Goal: Navigation & Orientation: Find specific page/section

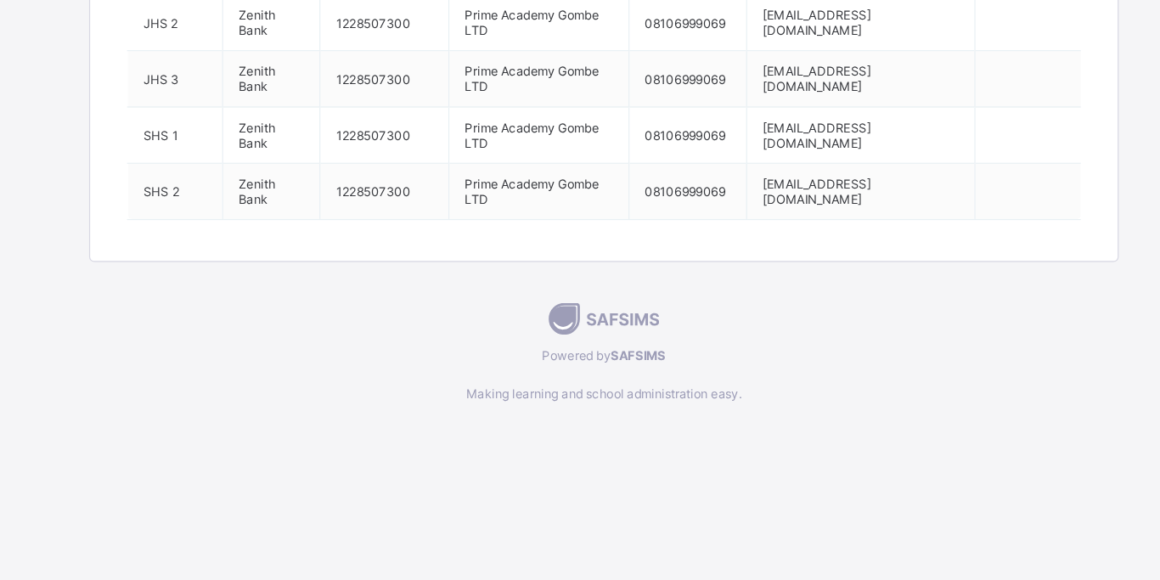
scroll to position [1513, 0]
click at [816, 419] on span "Making learning and school administration easy." at bounding box center [580, 423] width 854 height 13
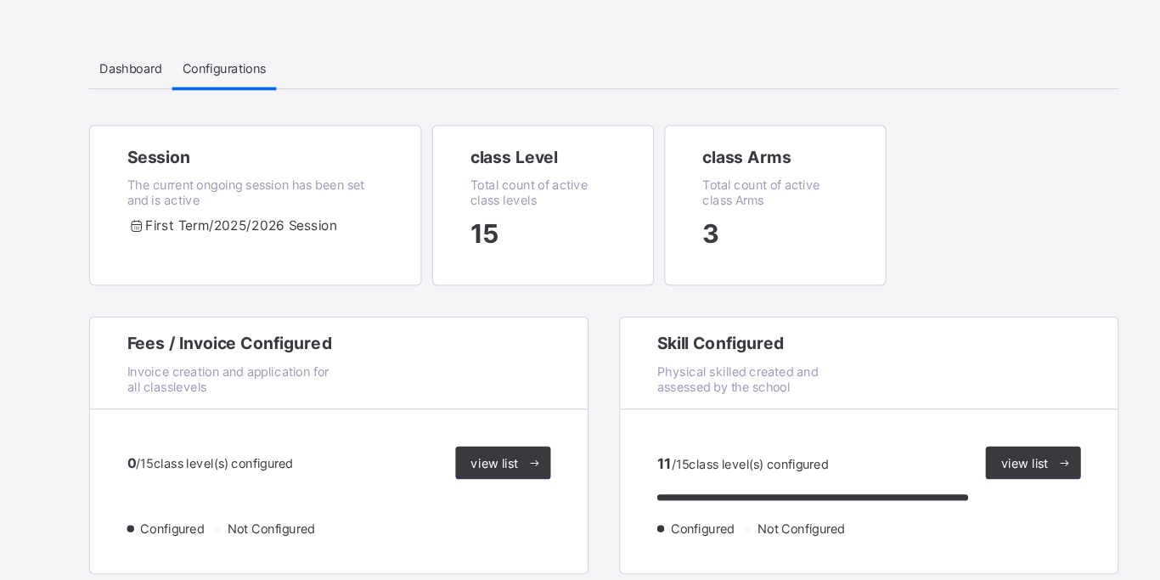
scroll to position [0, 0]
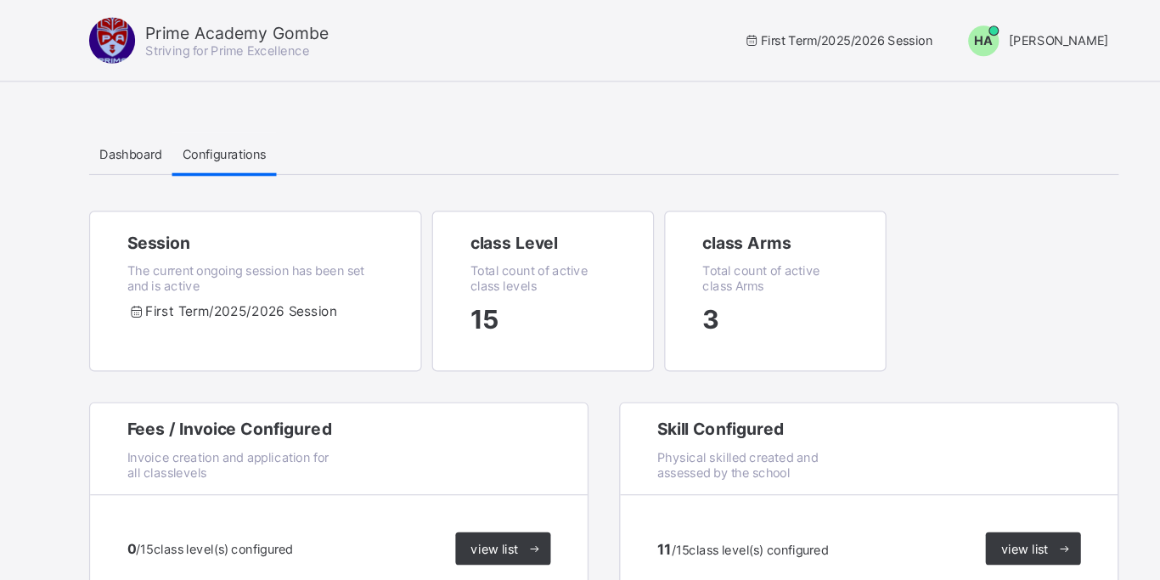
click at [965, 33] on span "[PERSON_NAME]" at bounding box center [957, 33] width 82 height 13
click at [965, 16] on span "[PERSON_NAME]" at bounding box center [957, 9] width 82 height 13
click at [903, 32] on span "HA" at bounding box center [894, 33] width 15 height 13
click at [872, 220] on div "Session The current ongoing session has been set and is active First Term / 202…" at bounding box center [580, 254] width 854 height 159
click at [189, 127] on span "Dashboard" at bounding box center [187, 127] width 52 height 13
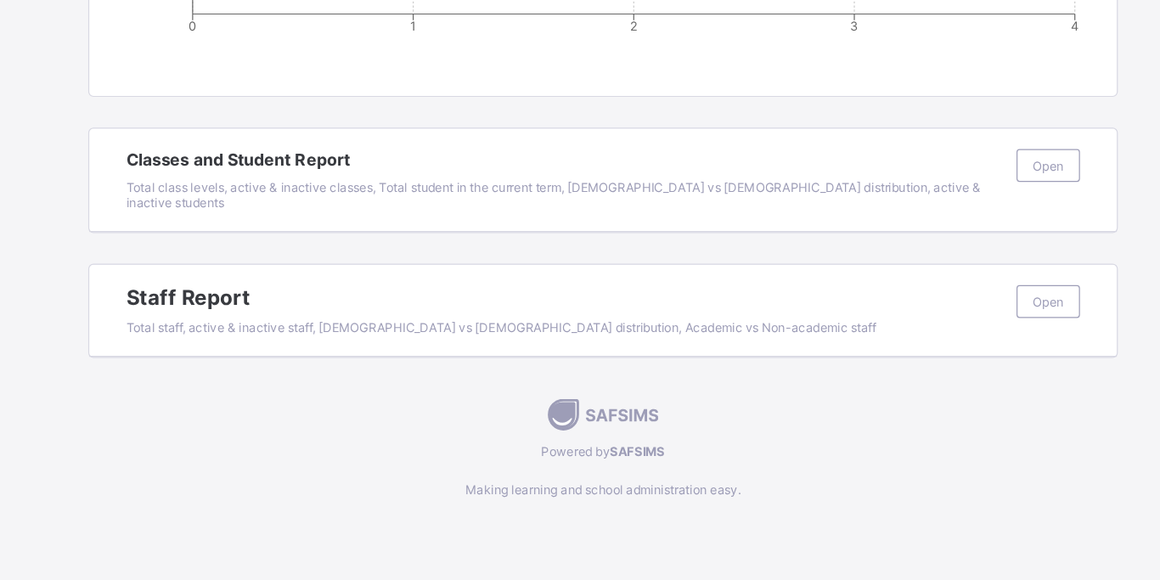
scroll to position [1019, 0]
click at [951, 234] on span "Open" at bounding box center [948, 234] width 25 height 13
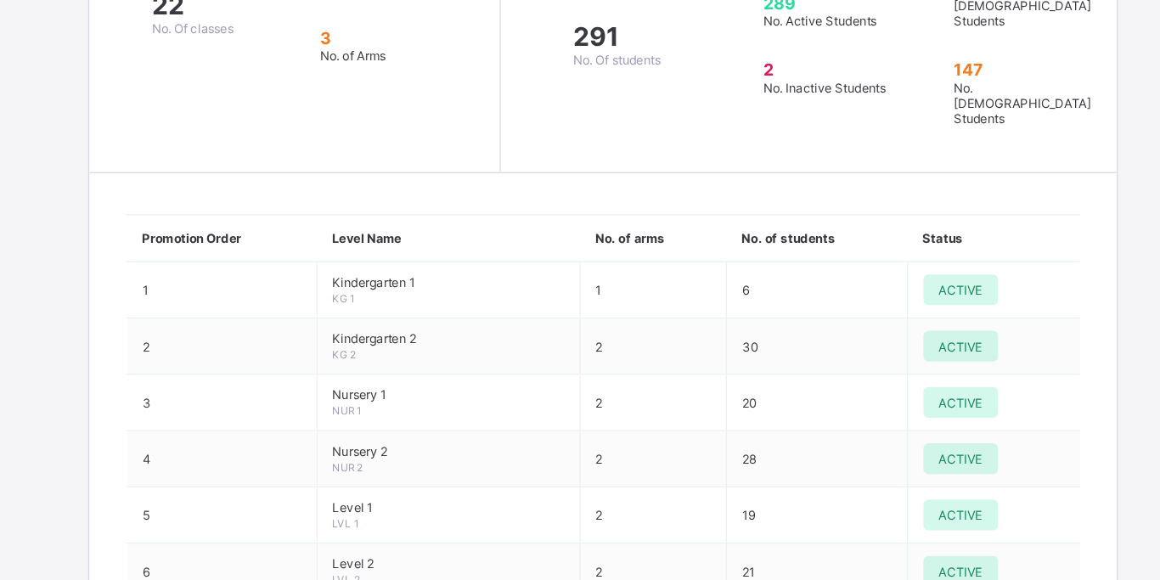
scroll to position [1282, 0]
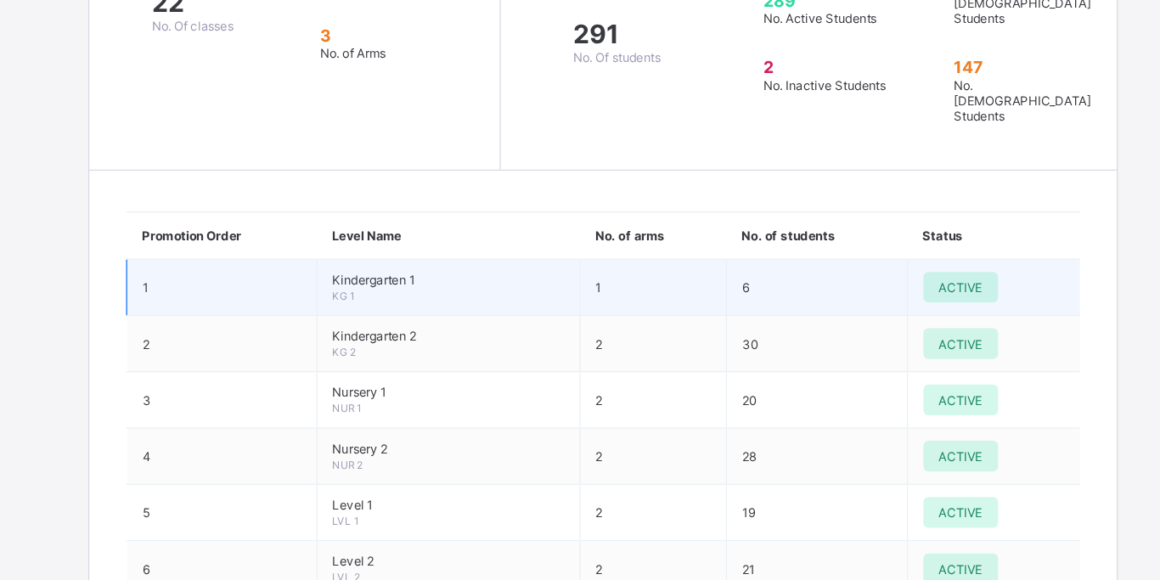
click at [480, 314] on td "Kindergarten 1 KG 1" at bounding box center [451, 337] width 218 height 47
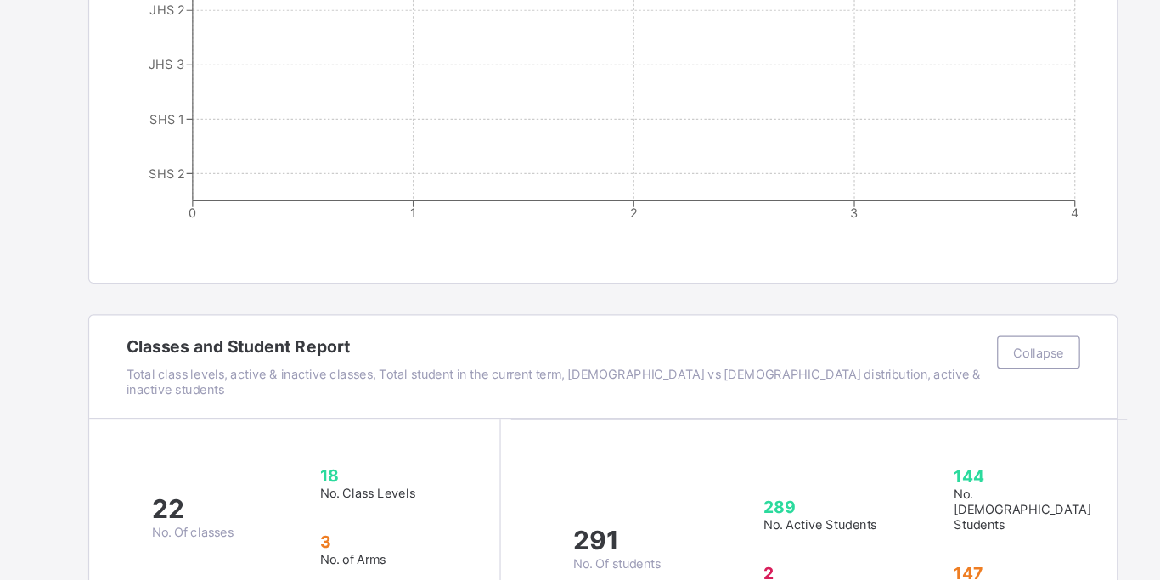
scroll to position [959, 0]
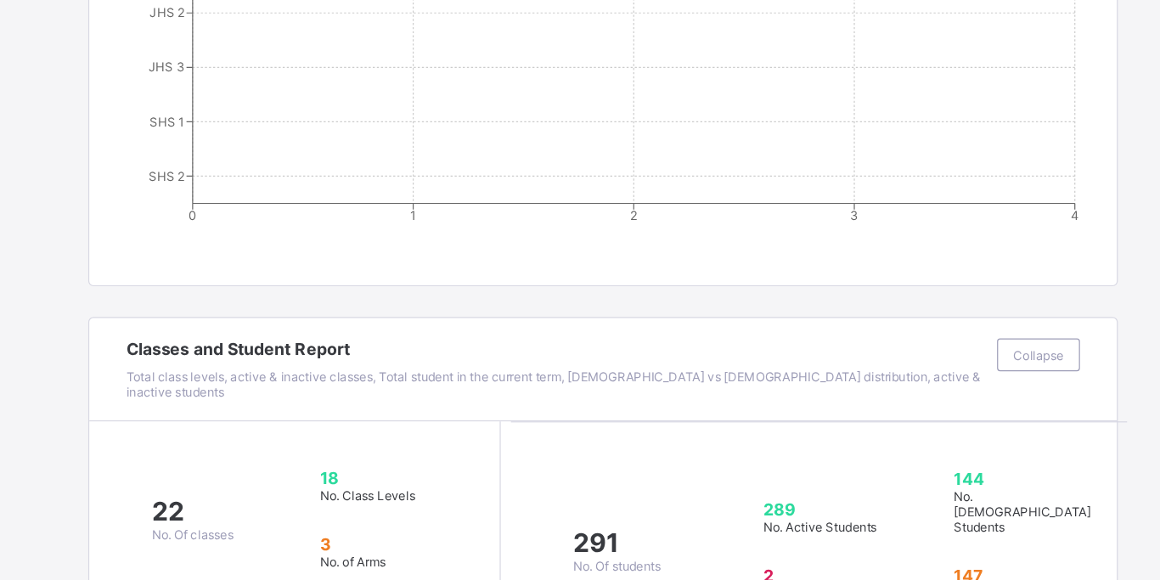
click at [599, 299] on span at bounding box center [541, 302] width 714 height 8
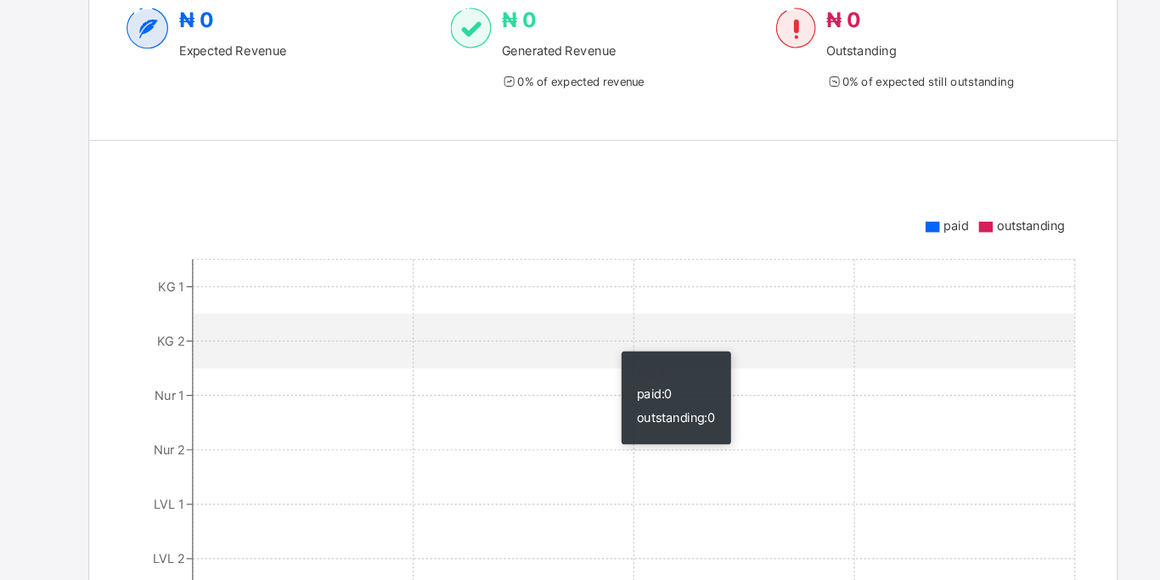
scroll to position [275, 0]
